Goal: Information Seeking & Learning: Learn about a topic

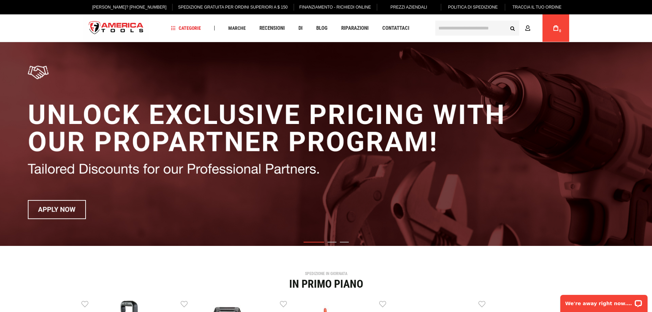
click at [552, 85] on img "1 / 3" at bounding box center [326, 144] width 652 height 204
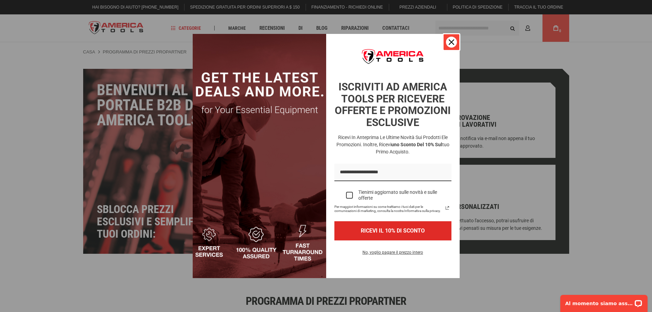
click at [451, 41] on icon "icona di chiusura" at bounding box center [451, 41] width 5 height 5
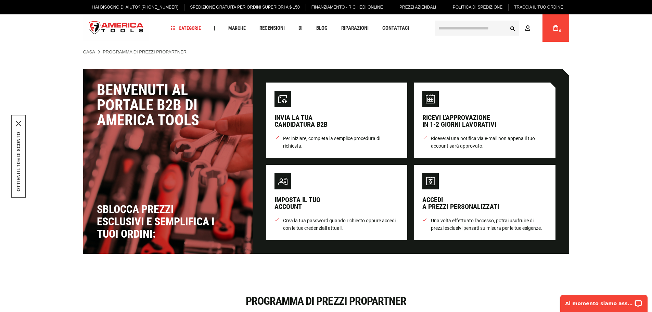
click at [490, 6] on font "Politica di spedizione" at bounding box center [478, 7] width 50 height 5
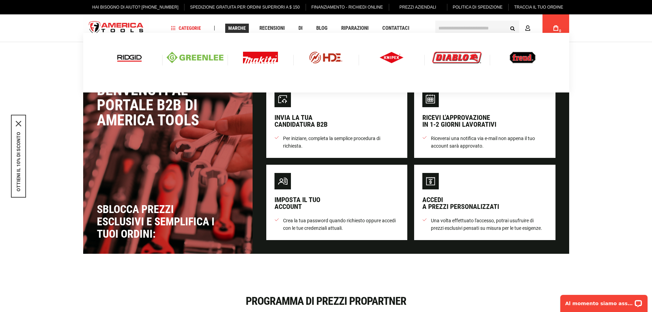
click at [238, 29] on font "Marche" at bounding box center [236, 27] width 17 height 5
